Goal: Task Accomplishment & Management: Understand process/instructions

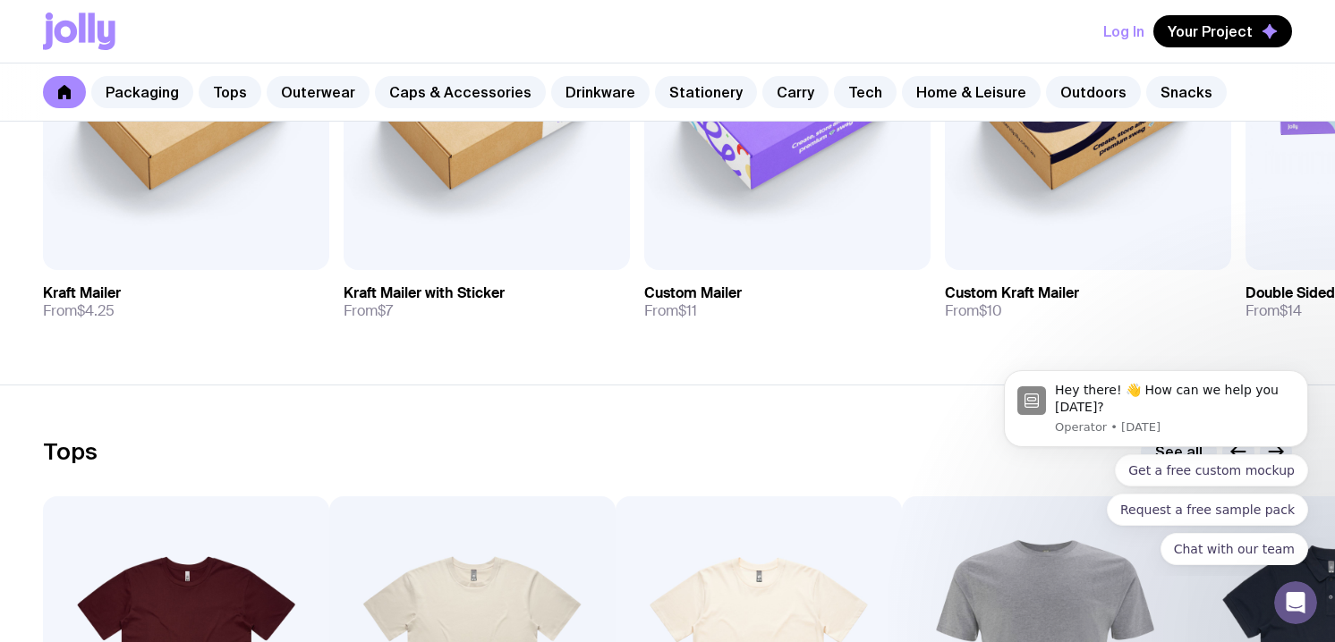
scroll to position [551, 0]
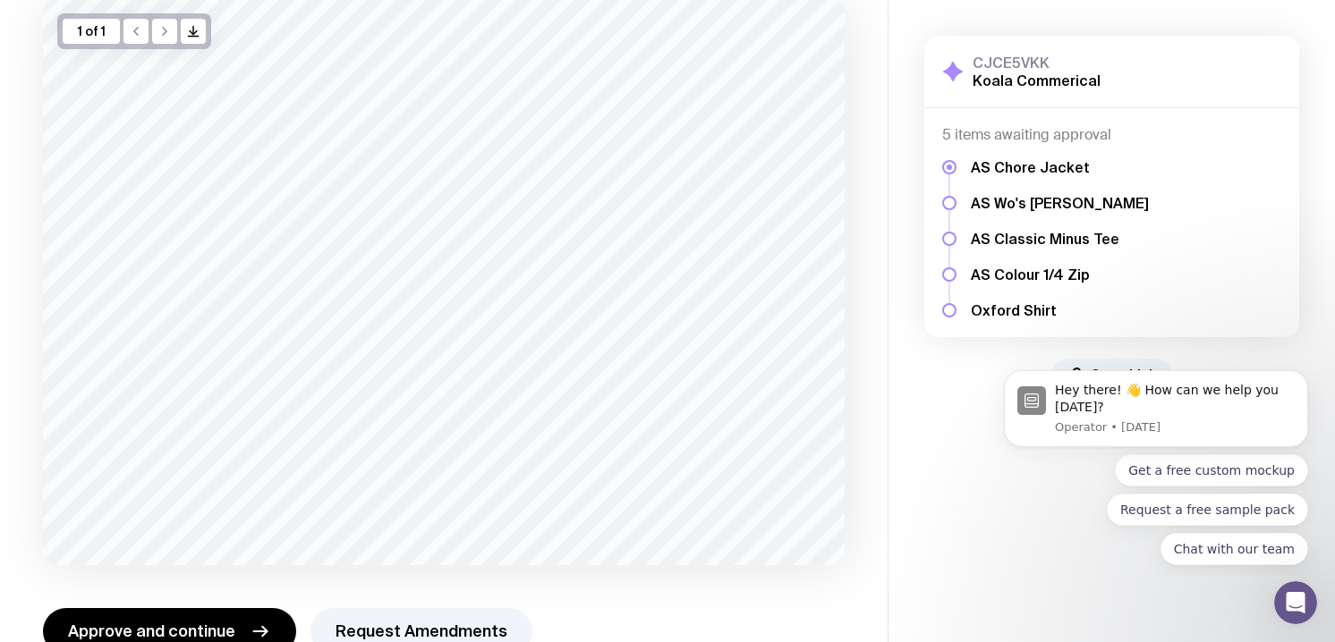
scroll to position [173, 0]
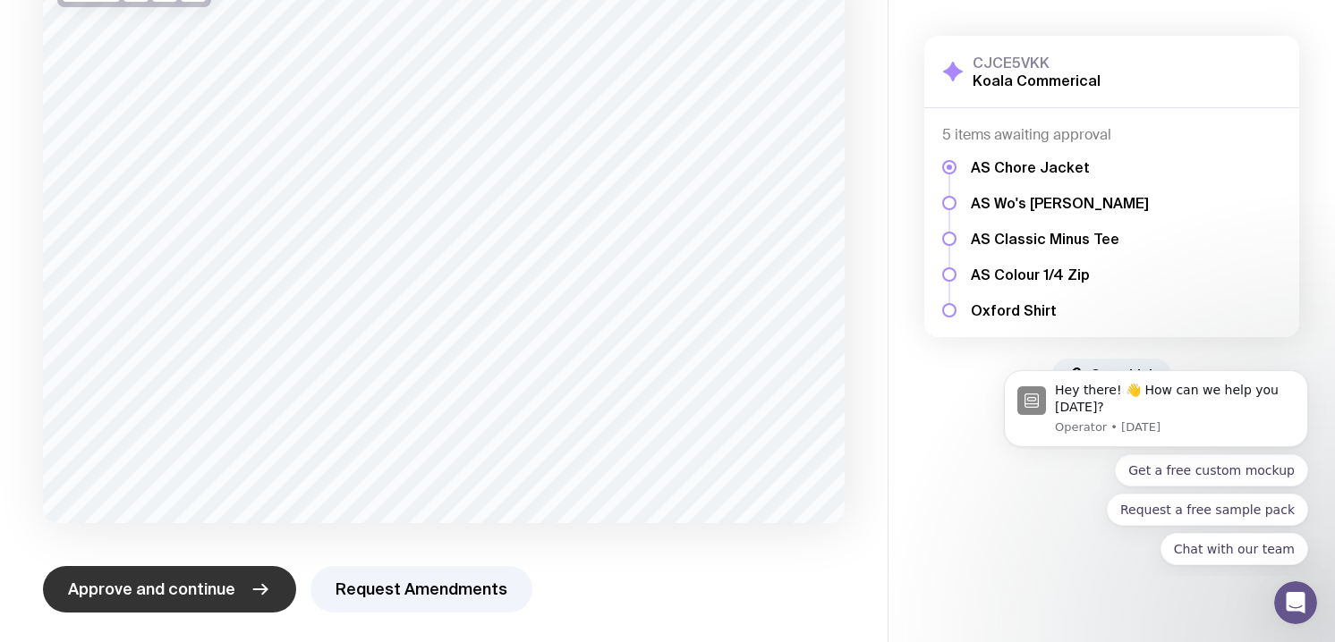
click at [181, 587] on span "Approve and continue" at bounding box center [151, 589] width 167 height 21
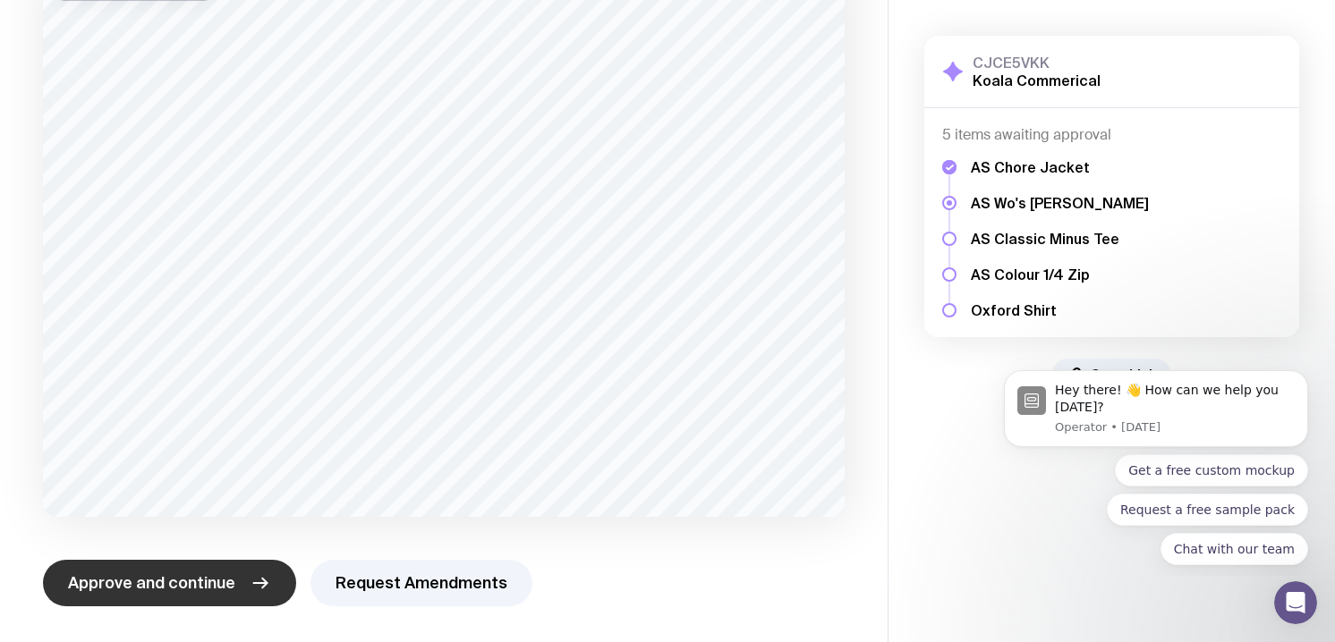
click at [195, 573] on span "Approve and continue" at bounding box center [151, 583] width 167 height 21
click at [149, 572] on button "Approve and continue" at bounding box center [169, 583] width 253 height 47
click at [199, 576] on span "Approve and continue" at bounding box center [151, 583] width 167 height 21
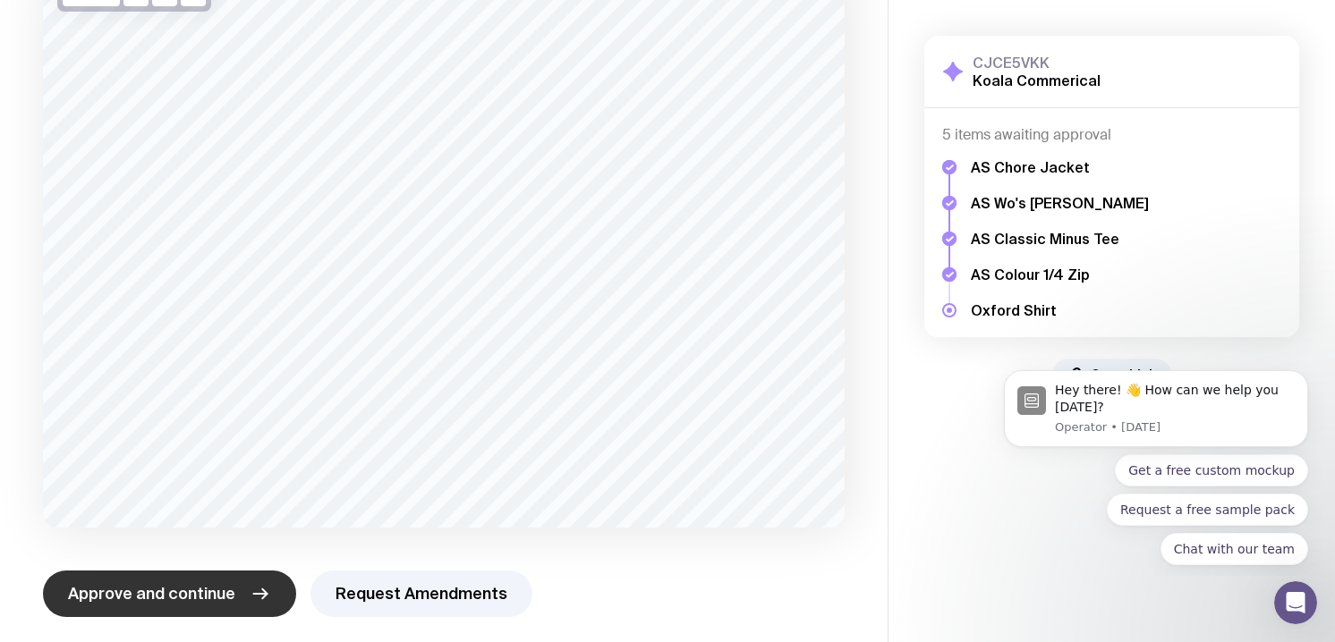
scroll to position [169, 0]
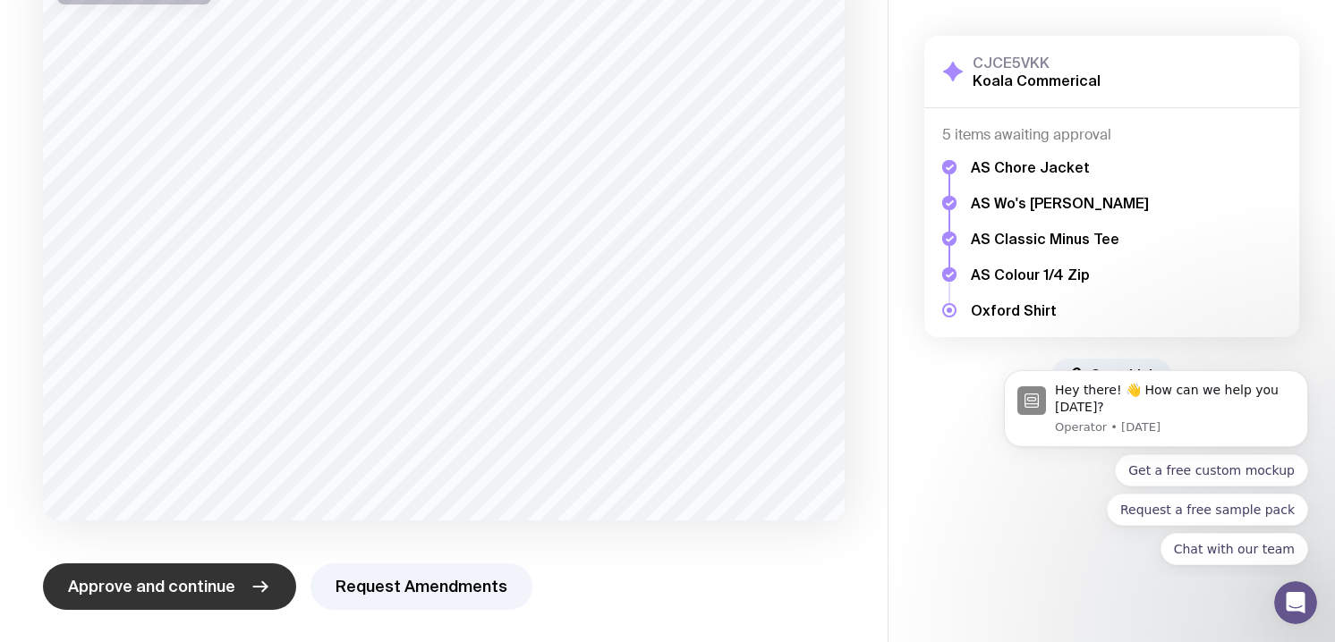
click at [207, 585] on span "Approve and continue" at bounding box center [151, 586] width 167 height 21
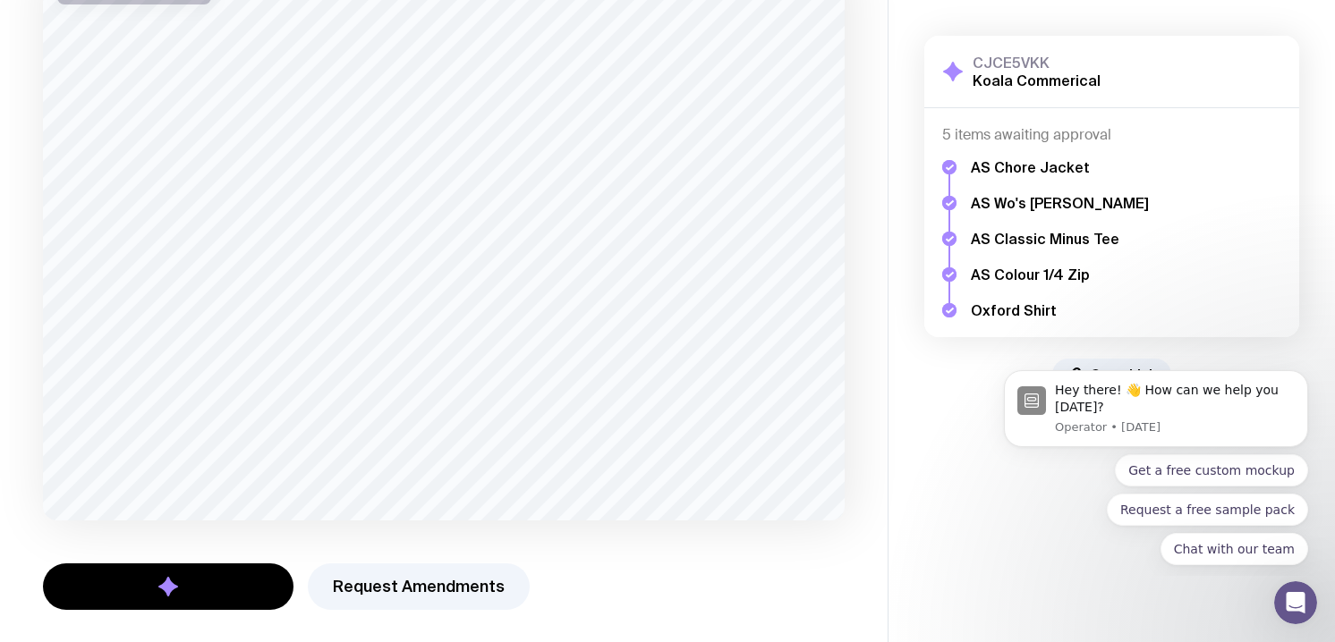
scroll to position [0, 0]
